Goal: Task Accomplishment & Management: Use online tool/utility

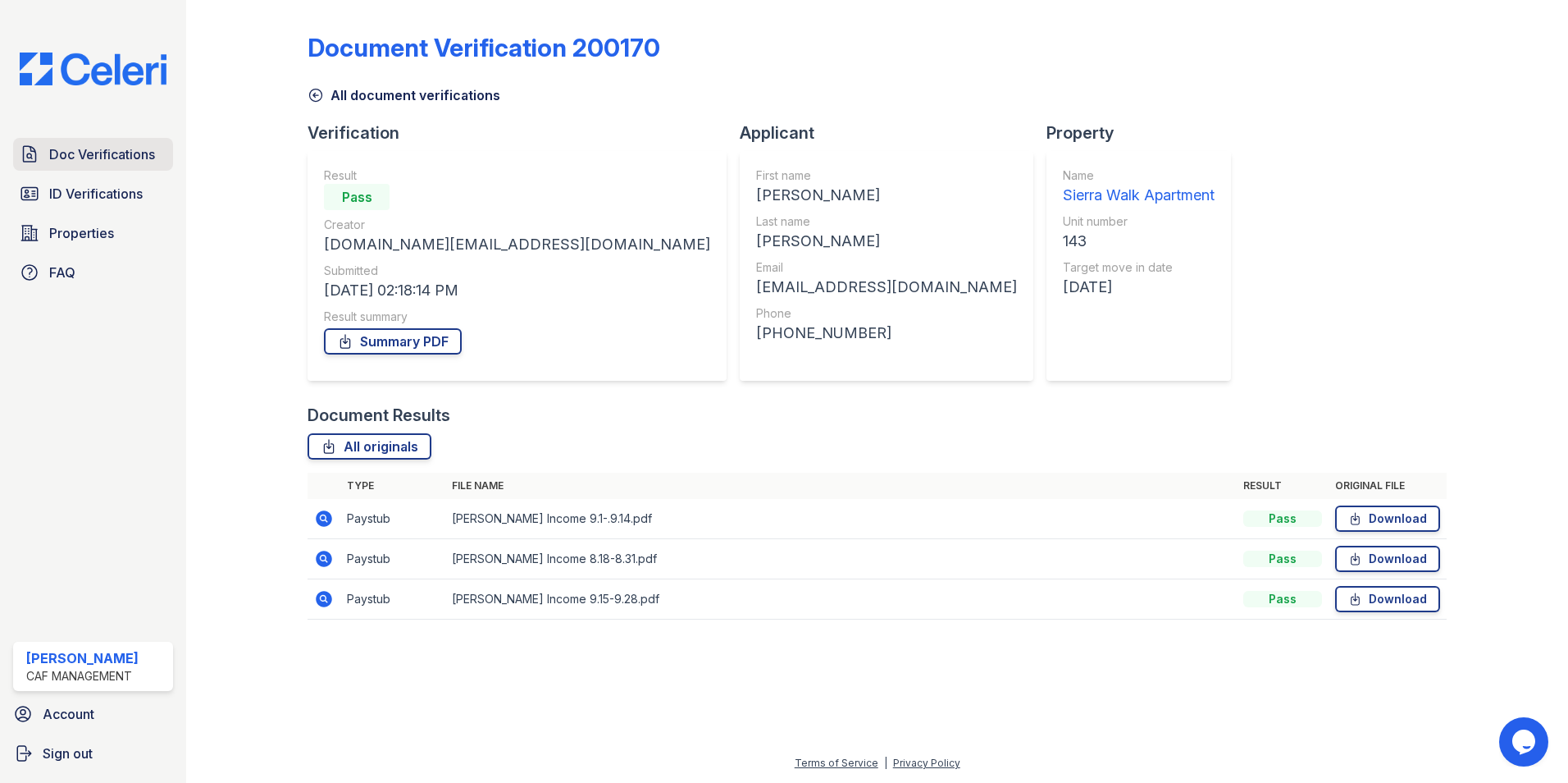
click at [130, 158] on span "Doc Verifications" at bounding box center [102, 154] width 105 height 20
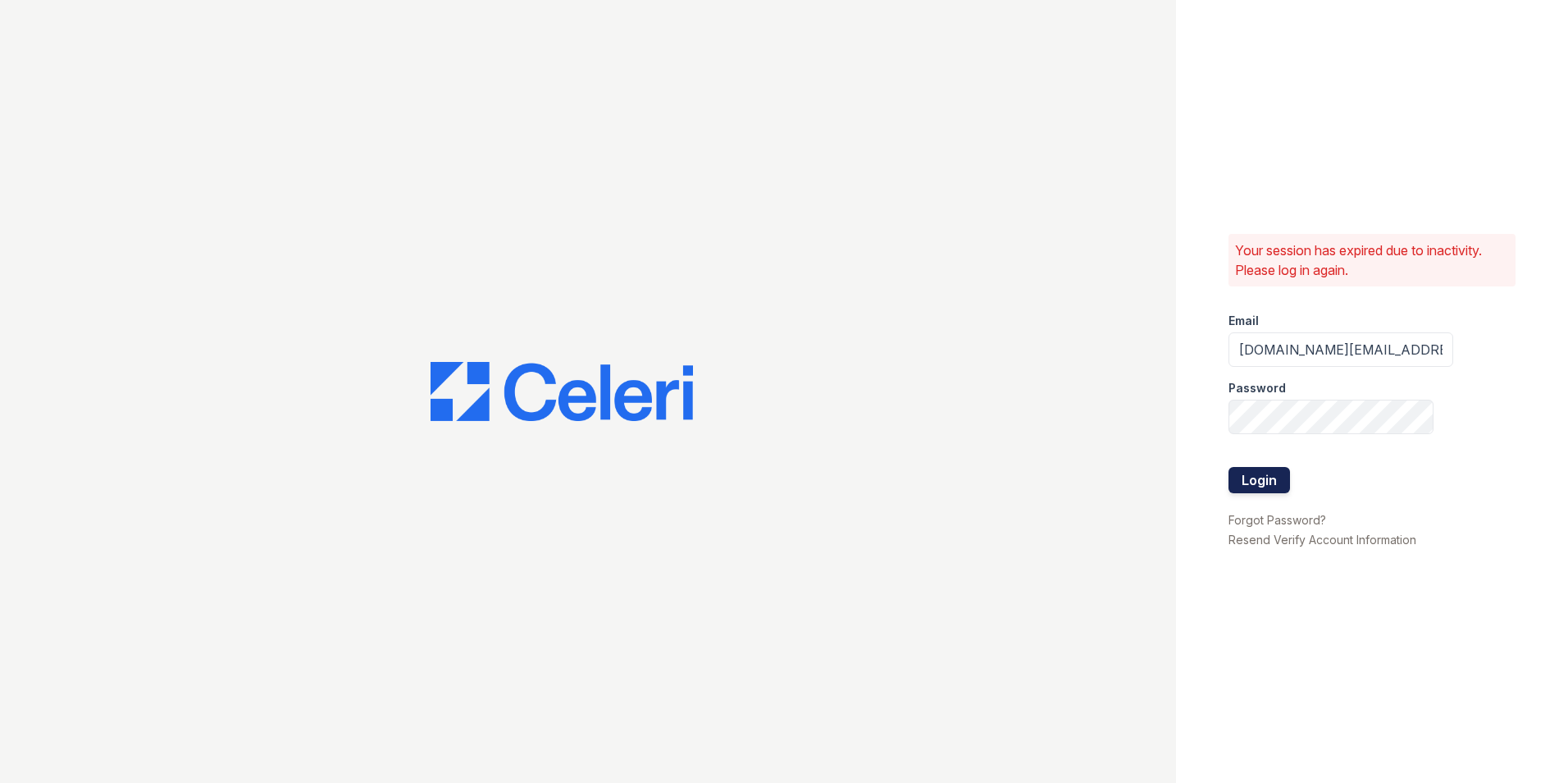
click at [1258, 486] on button "Login" at bounding box center [1259, 480] width 61 height 26
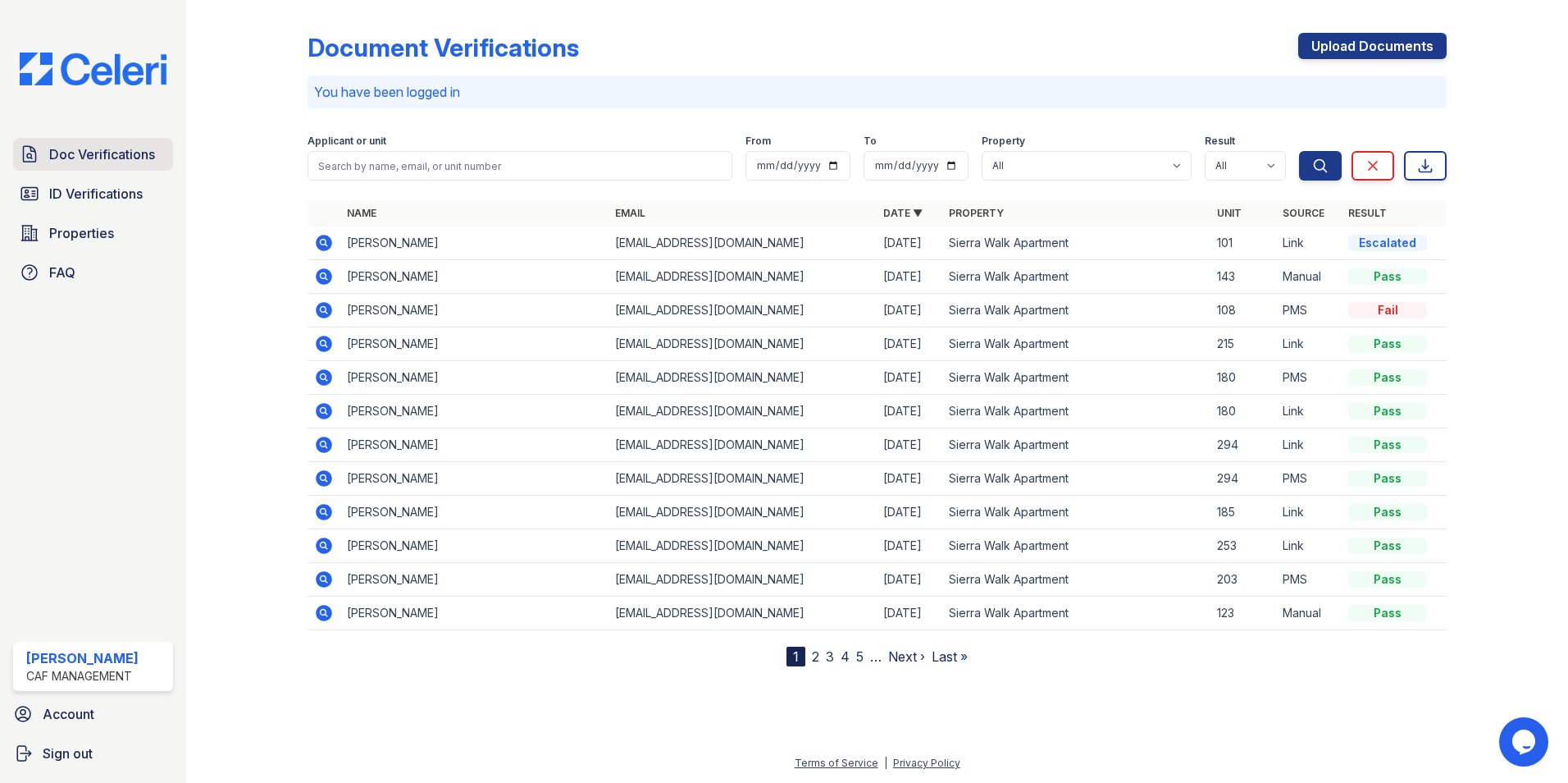
click at [107, 140] on link "Doc Verifications" at bounding box center [93, 154] width 160 height 33
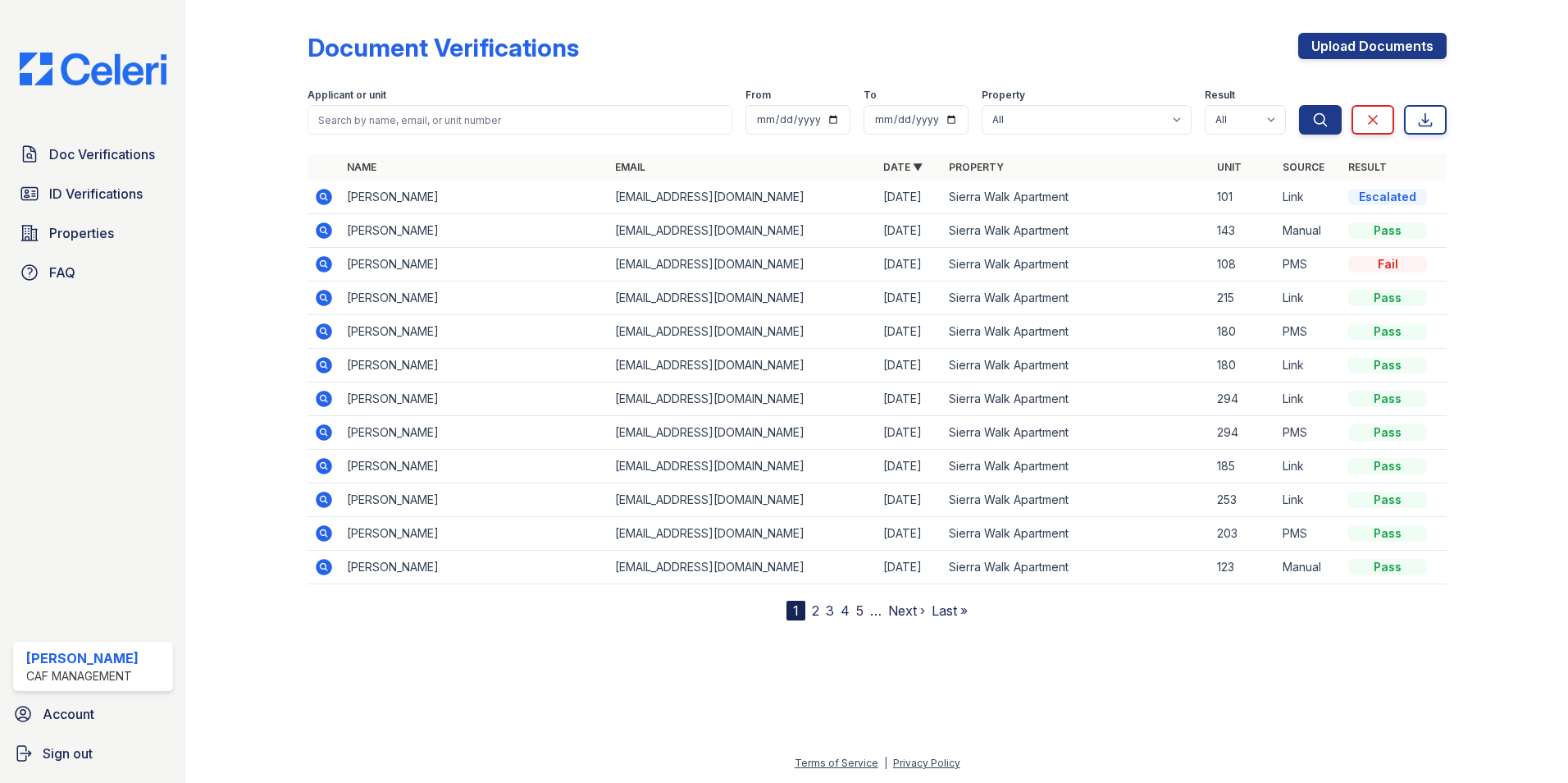
click at [855, 62] on div "Document Verifications Upload Documents" at bounding box center [878, 54] width 1139 height 42
click at [617, 68] on div "Document Verifications Upload Documents" at bounding box center [878, 54] width 1139 height 42
click at [145, 65] on img at bounding box center [93, 69] width 173 height 33
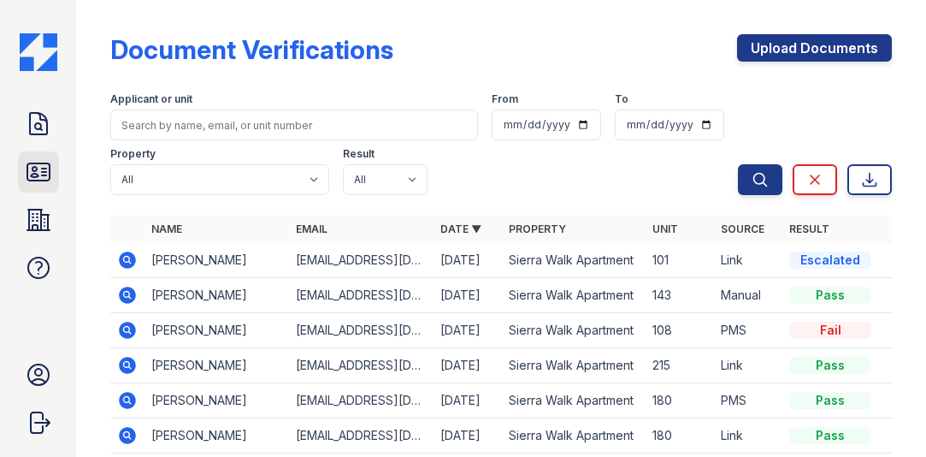
click at [45, 171] on icon at bounding box center [38, 171] width 22 height 17
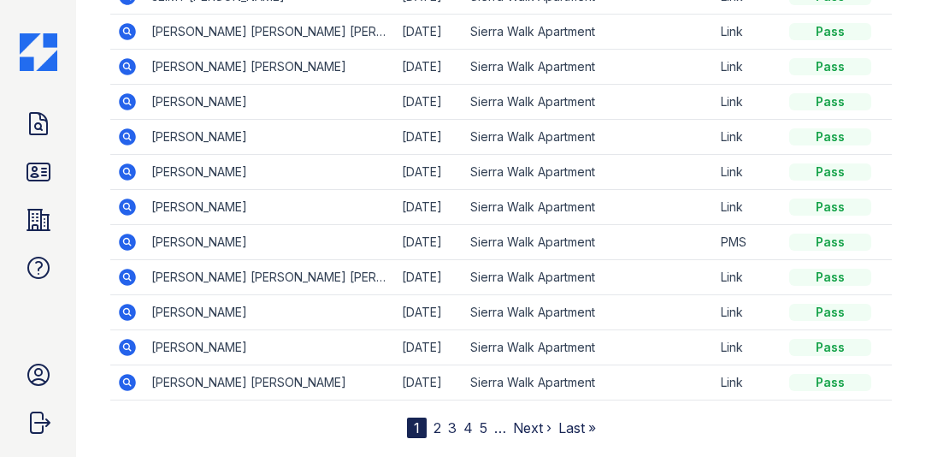
scroll to position [171, 0]
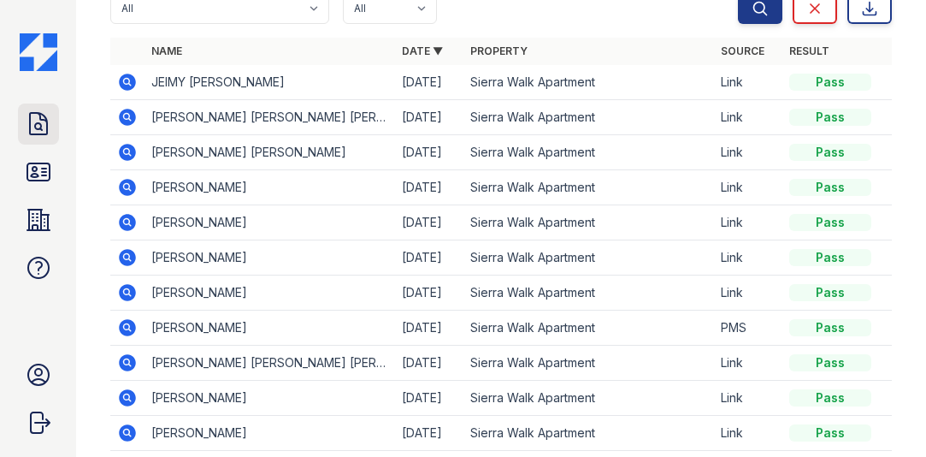
click at [55, 109] on link "Doc Verifications" at bounding box center [38, 123] width 41 height 41
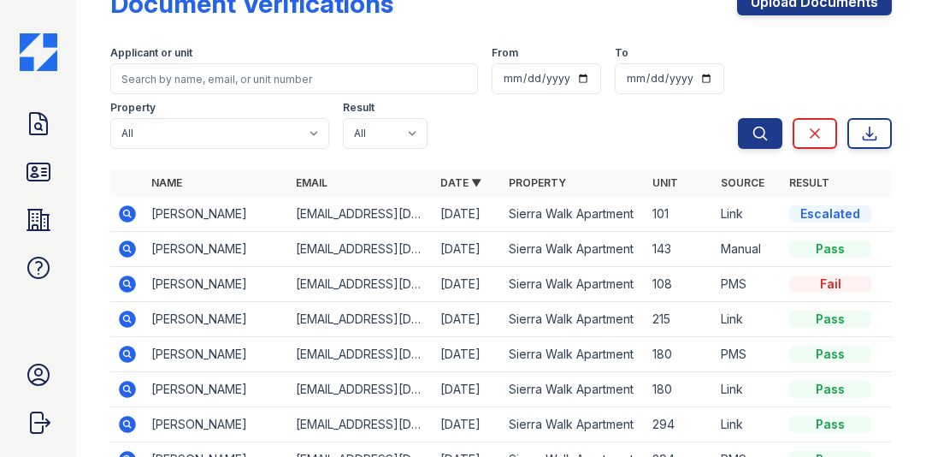
scroll to position [132, 0]
